Goal: Transaction & Acquisition: Book appointment/travel/reservation

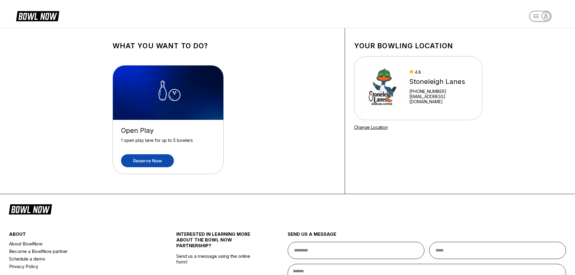
click at [170, 161] on link "Reserve now" at bounding box center [147, 160] width 53 height 13
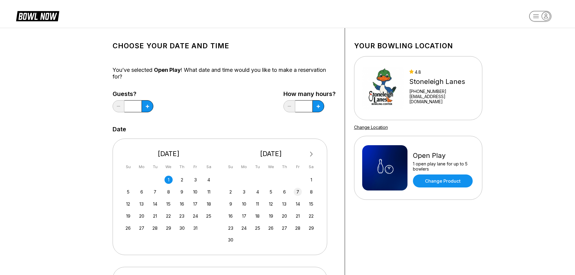
click at [295, 193] on div "7" at bounding box center [298, 192] width 8 height 8
drag, startPoint x: 134, startPoint y: 107, endPoint x: 127, endPoint y: 107, distance: 7.2
click at [127, 107] on input "*" at bounding box center [132, 106] width 17 height 12
click at [145, 108] on button at bounding box center [148, 106] width 12 height 12
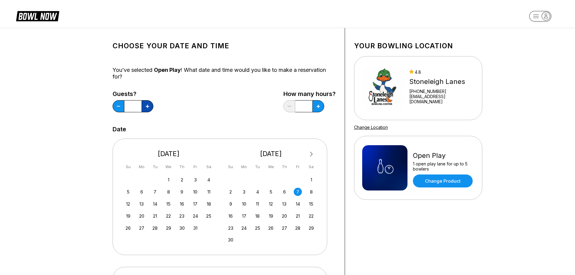
click at [145, 108] on button at bounding box center [148, 106] width 12 height 12
type input "*"
